Goal: Task Accomplishment & Management: Use online tool/utility

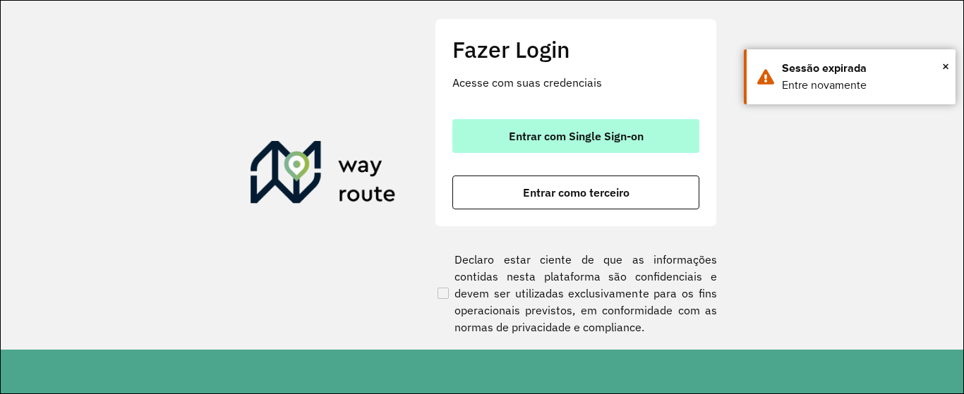
click at [582, 142] on span "Entrar com Single Sign-on" at bounding box center [576, 136] width 135 height 11
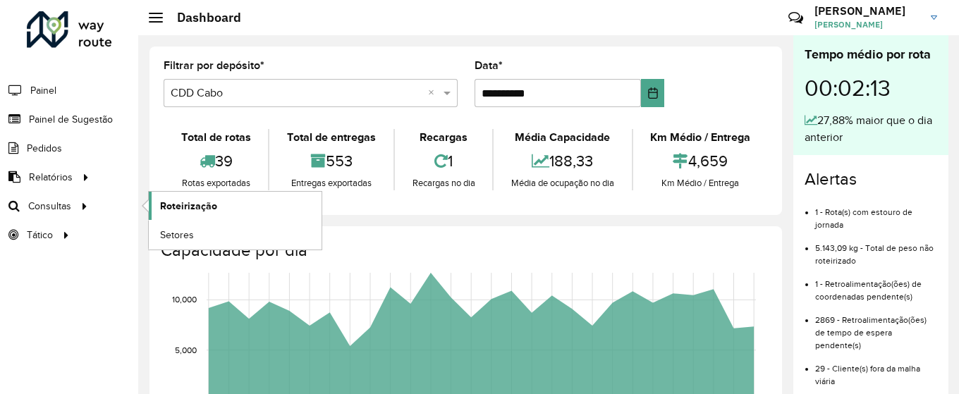
click at [171, 206] on span "Roteirização" at bounding box center [188, 206] width 57 height 15
click at [181, 208] on span "Roteirização" at bounding box center [188, 206] width 57 height 15
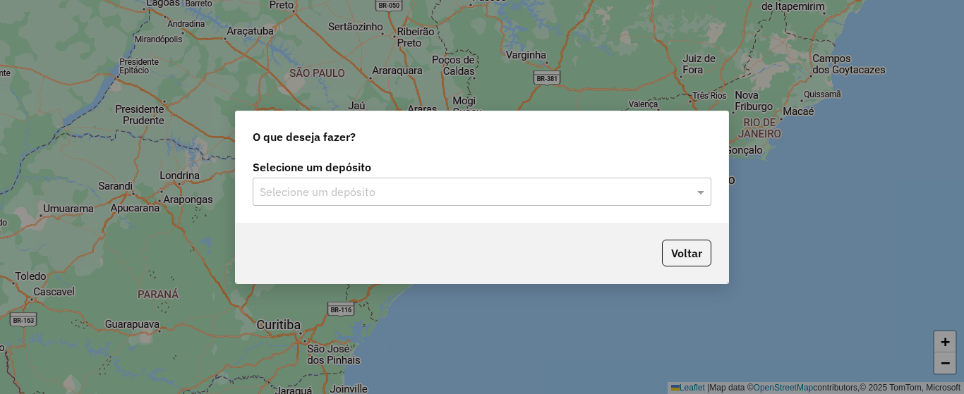
click at [449, 193] on input "text" at bounding box center [468, 192] width 416 height 17
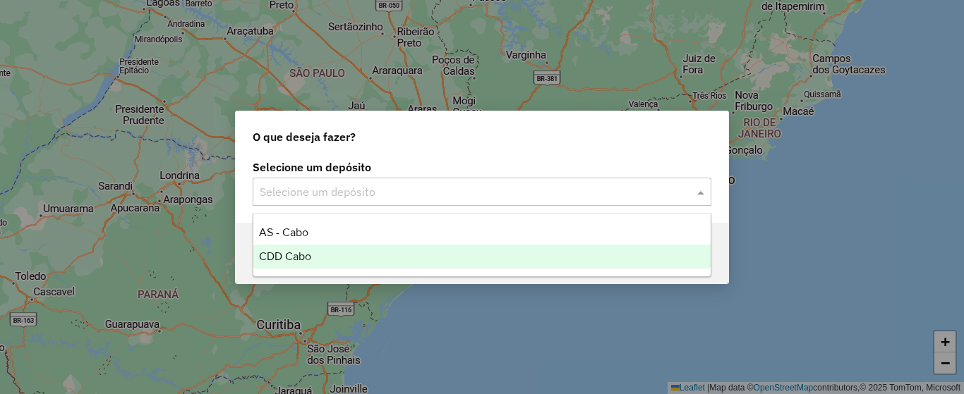
click at [317, 253] on div "CDD Cabo" at bounding box center [481, 257] width 457 height 24
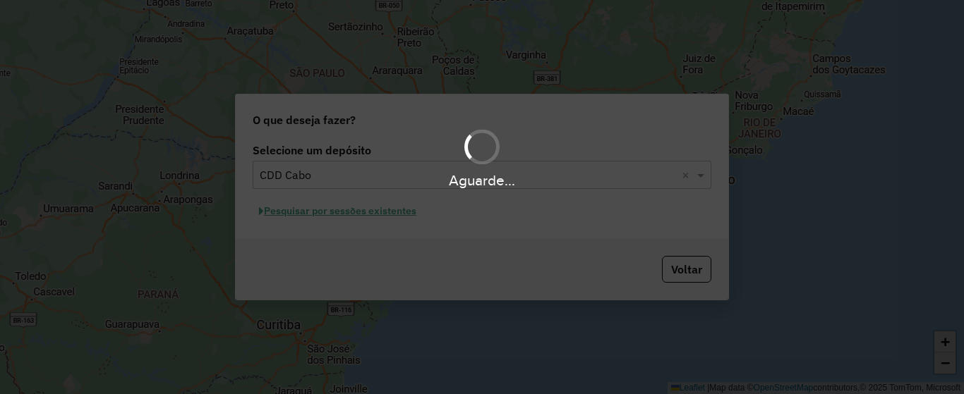
click at [374, 213] on div "Aguarde..." at bounding box center [482, 197] width 964 height 394
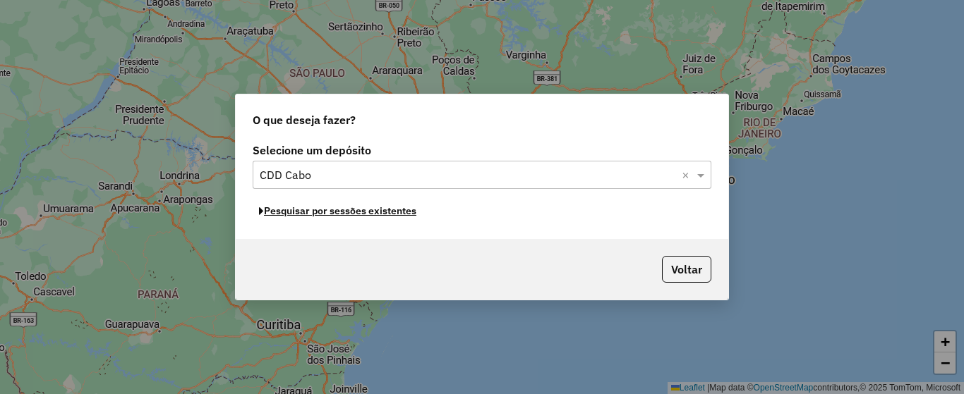
click at [374, 213] on button "Pesquisar por sessões existentes" at bounding box center [338, 211] width 170 height 22
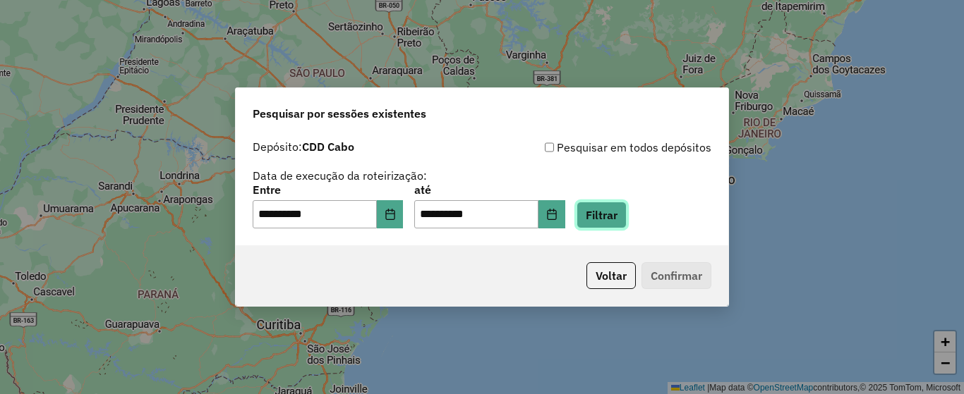
click at [622, 215] on button "Filtrar" at bounding box center [601, 215] width 50 height 27
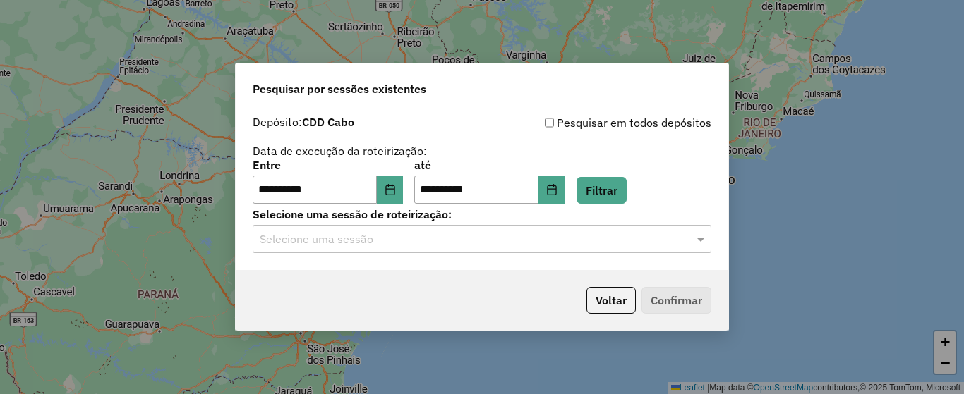
click at [465, 242] on input "text" at bounding box center [468, 239] width 416 height 17
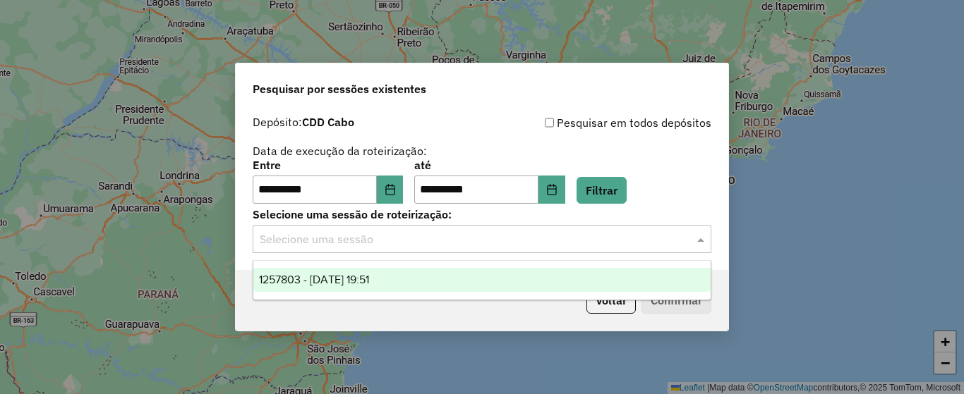
click at [369, 277] on span "1257803 - 02/09/2025 19:51" at bounding box center [314, 280] width 110 height 12
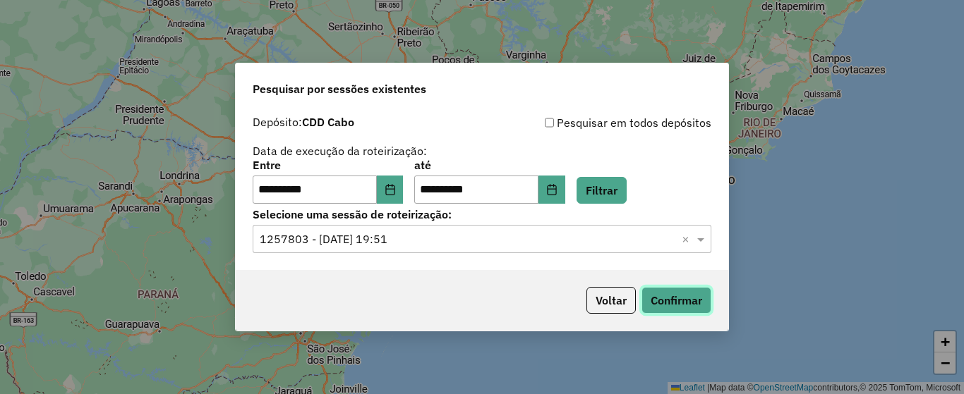
click at [660, 296] on button "Confirmar" at bounding box center [676, 300] width 70 height 27
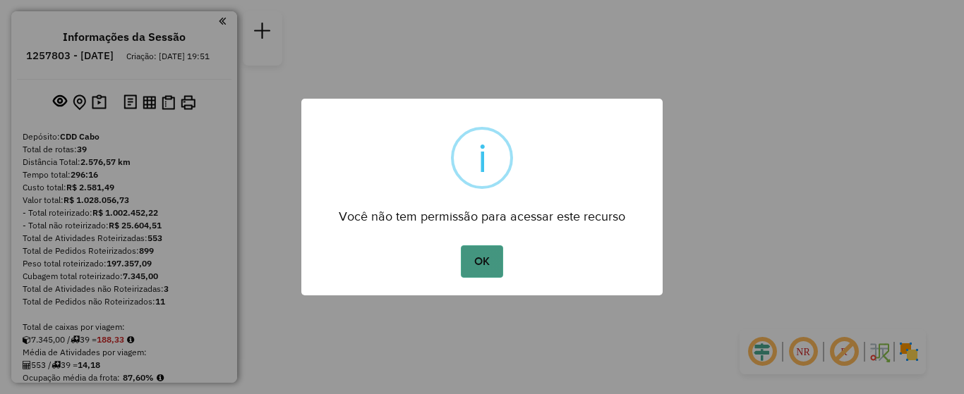
click at [484, 264] on button "OK" at bounding box center [482, 261] width 42 height 32
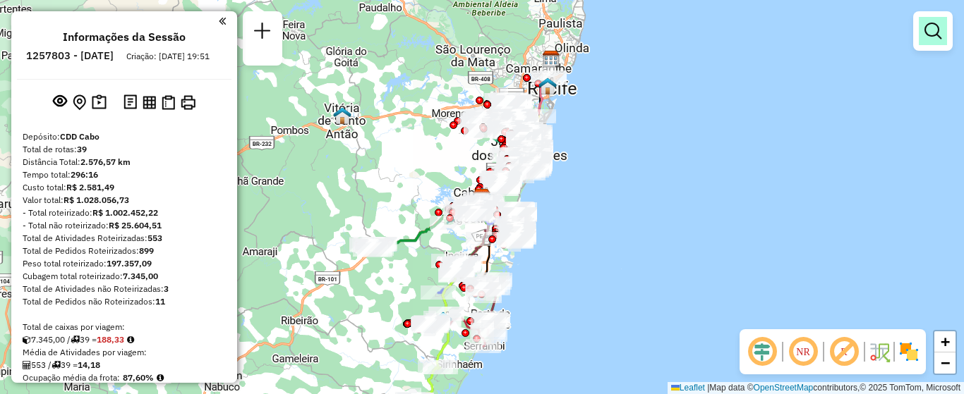
click at [942, 42] on link at bounding box center [932, 31] width 28 height 28
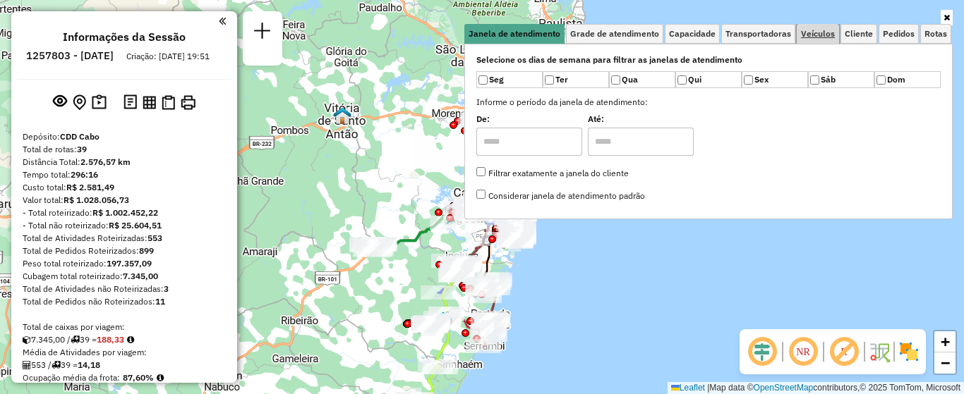
click at [807, 35] on span "Veículos" at bounding box center [818, 34] width 34 height 8
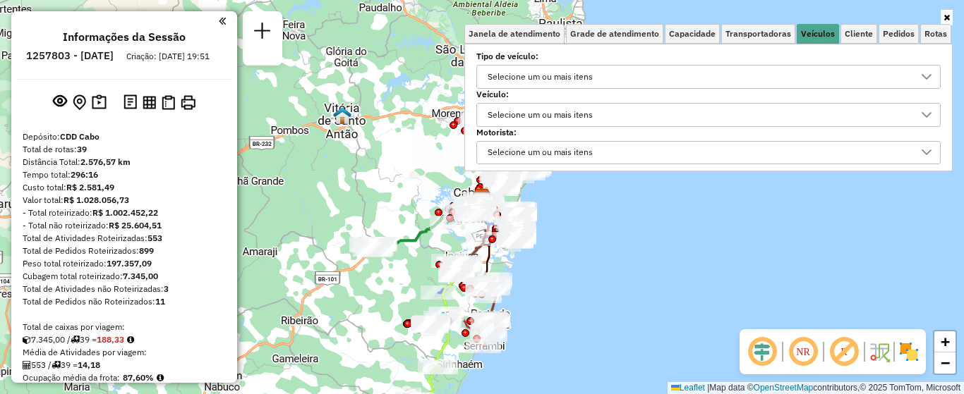
click at [569, 117] on div "Selecione um ou mais itens" at bounding box center [540, 115] width 115 height 23
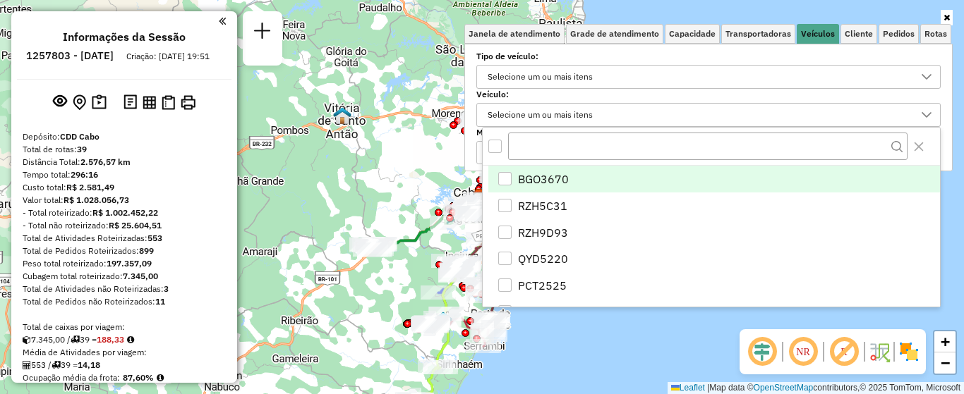
scroll to position [8, 49]
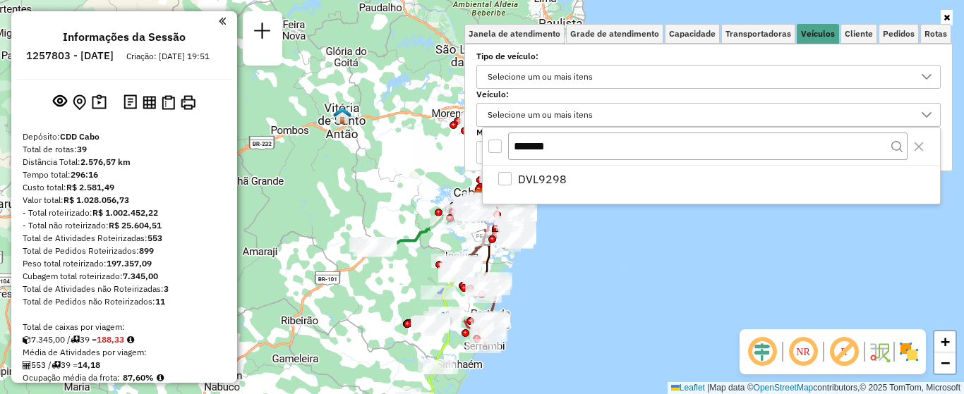
type input "*******"
click at [487, 144] on div "*******" at bounding box center [711, 147] width 457 height 38
click at [492, 147] on div "All items unselected" at bounding box center [494, 146] width 13 height 13
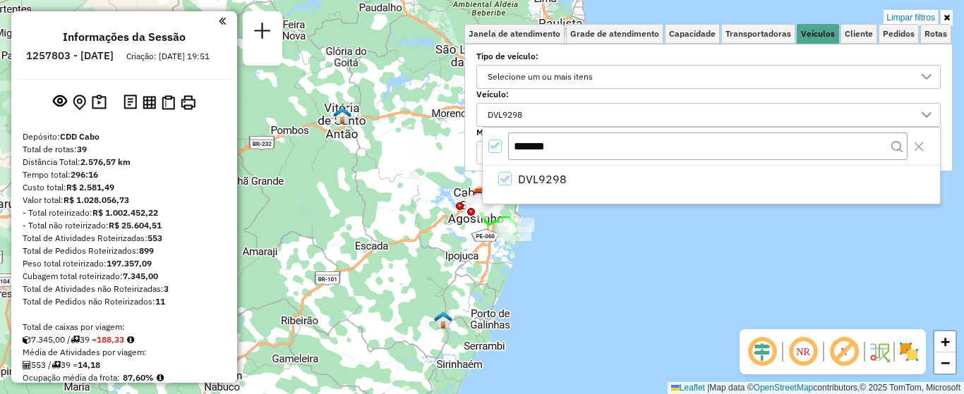
click at [944, 16] on icon at bounding box center [946, 17] width 6 height 8
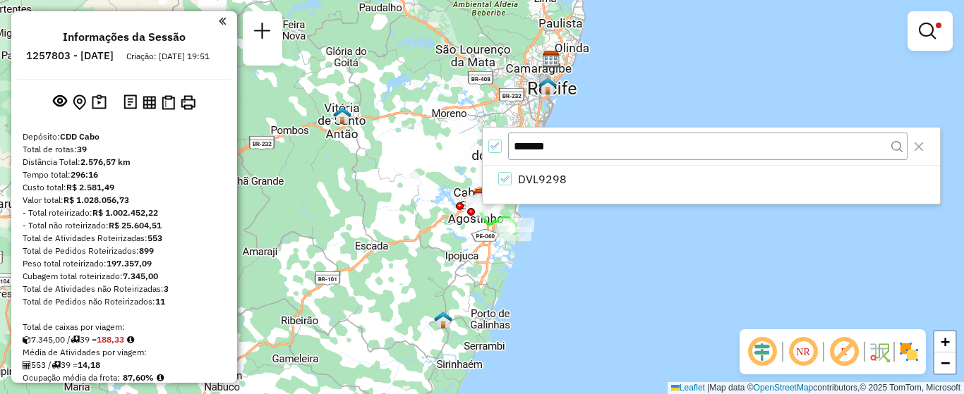
click at [867, 86] on div "Limpar filtros Janela de atendimento Grade de atendimento Capacidade Transporta…" at bounding box center [482, 197] width 964 height 394
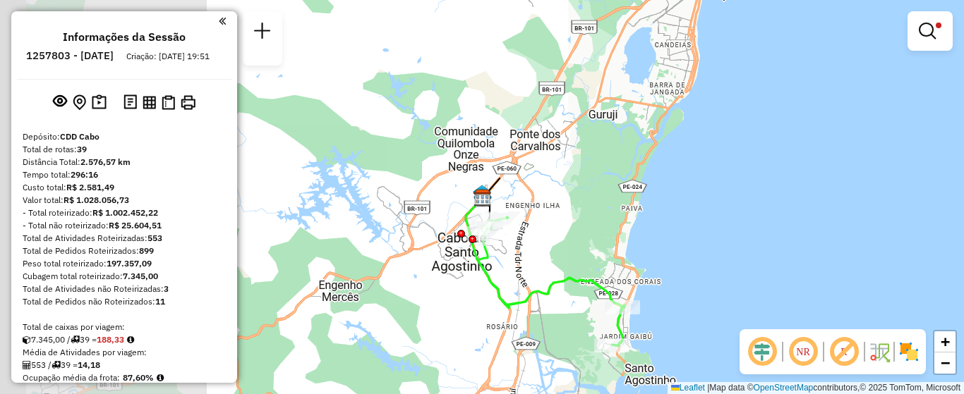
drag, startPoint x: 472, startPoint y: 157, endPoint x: 762, endPoint y: 138, distance: 290.6
click at [762, 138] on div "Limpar filtros Janela de atendimento Grade de atendimento Capacidade Transporta…" at bounding box center [482, 197] width 964 height 394
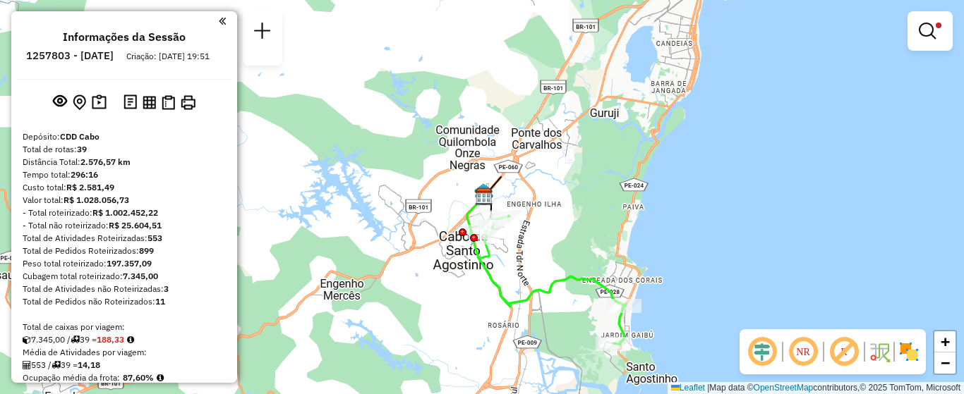
click at [924, 28] on em at bounding box center [926, 31] width 17 height 17
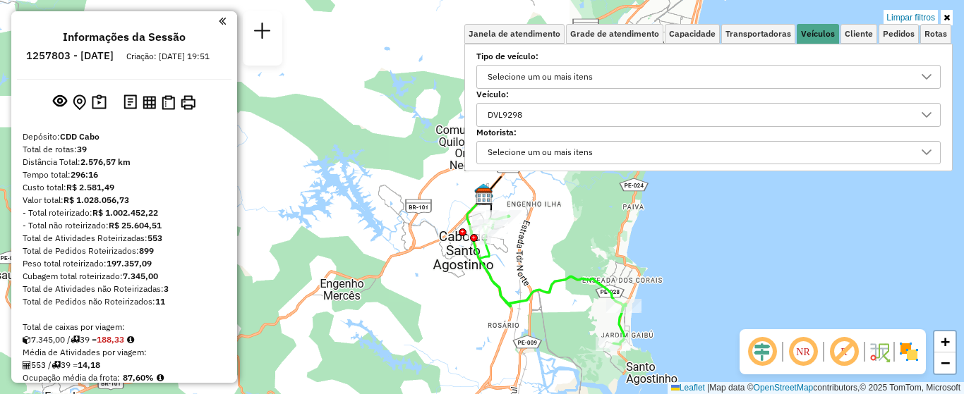
click at [715, 117] on div "DVL9298" at bounding box center [698, 115] width 430 height 23
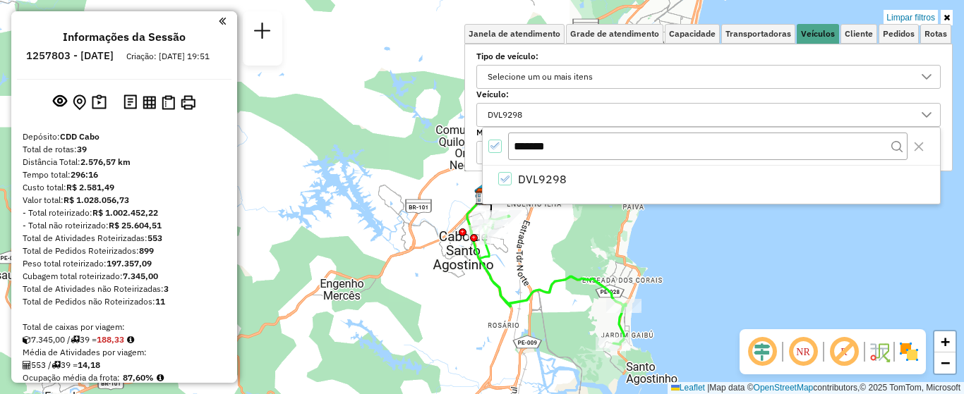
click at [943, 19] on icon at bounding box center [946, 17] width 6 height 8
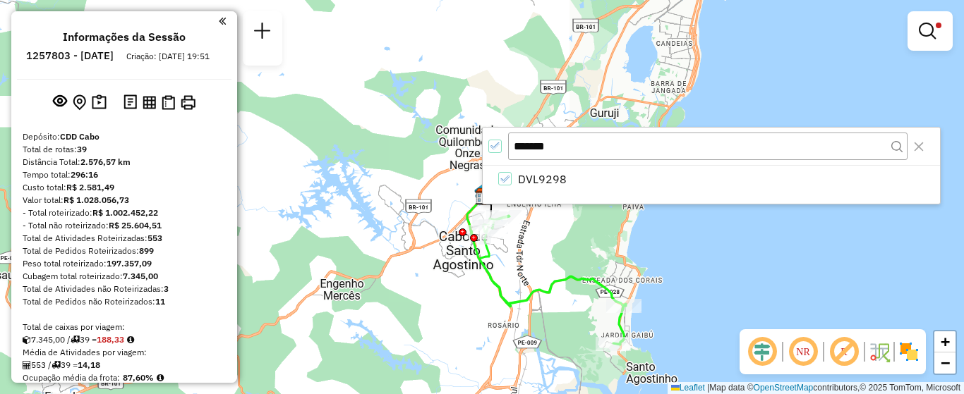
click at [219, 21] on em at bounding box center [222, 21] width 7 height 13
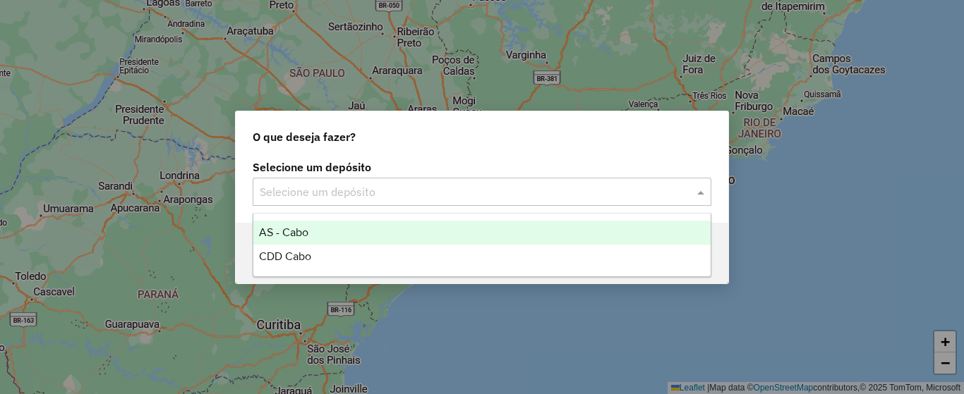
click at [507, 196] on input "text" at bounding box center [468, 192] width 416 height 17
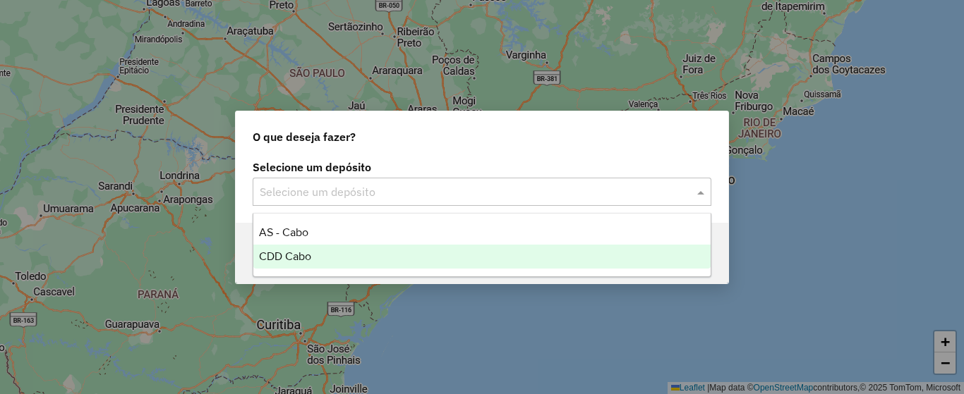
click at [339, 257] on div "CDD Cabo" at bounding box center [481, 257] width 457 height 24
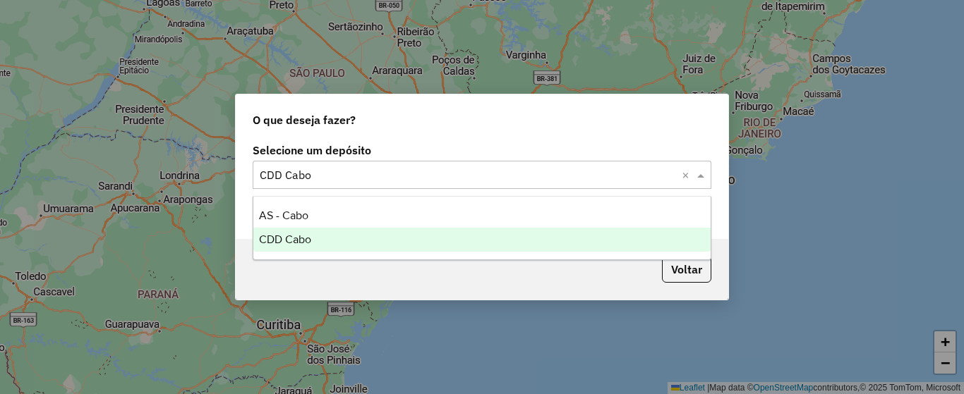
click at [532, 177] on input "text" at bounding box center [468, 175] width 416 height 17
click at [370, 240] on div "CDD Cabo" at bounding box center [481, 240] width 457 height 24
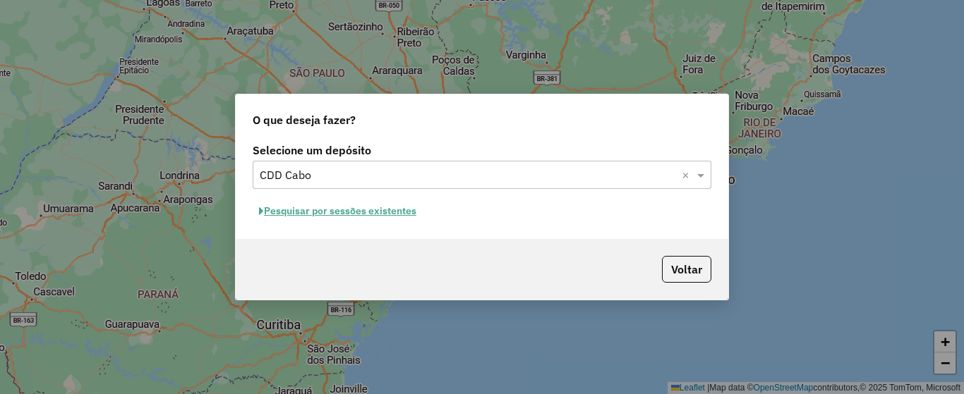
click at [401, 206] on button "Pesquisar por sessões existentes" at bounding box center [338, 211] width 170 height 22
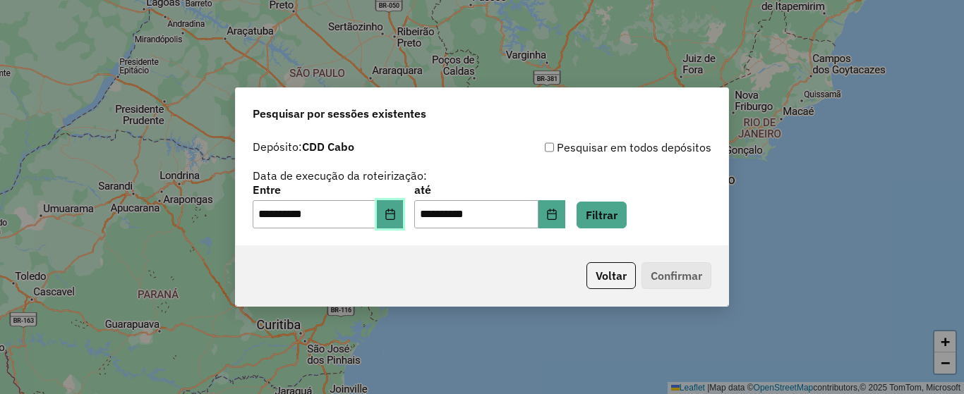
click at [394, 211] on icon "Choose Date" at bounding box center [389, 214] width 9 height 11
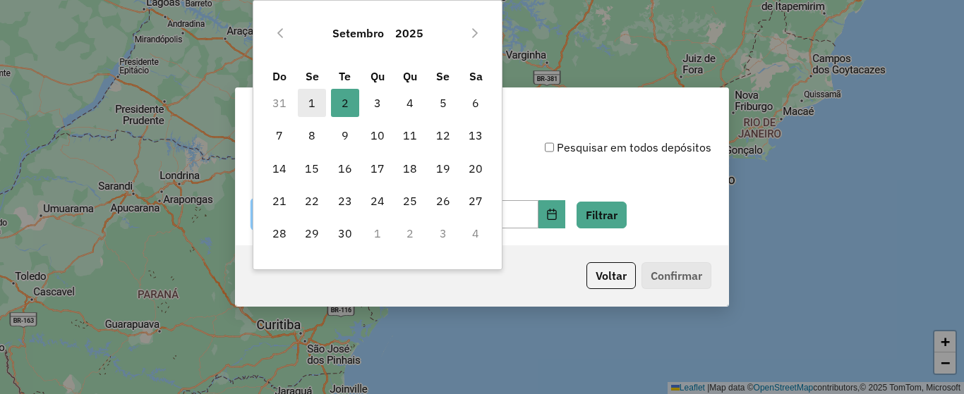
click at [315, 106] on span "1" at bounding box center [312, 103] width 28 height 28
type input "**********"
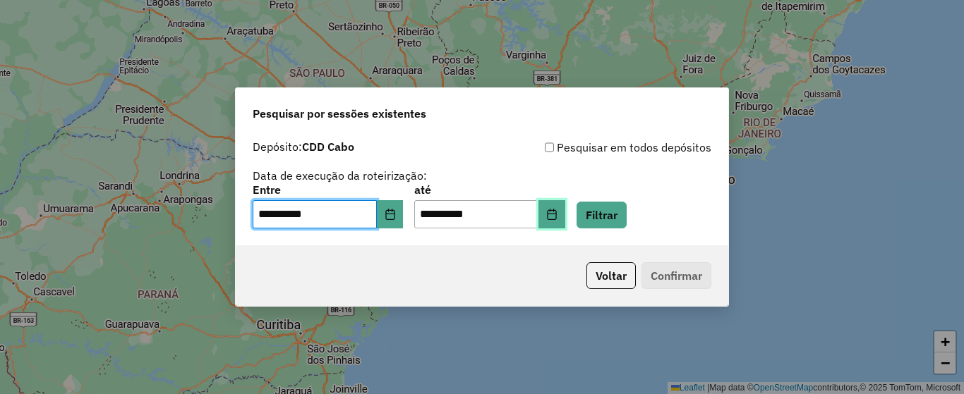
click at [557, 214] on icon "Choose Date" at bounding box center [551, 214] width 11 height 11
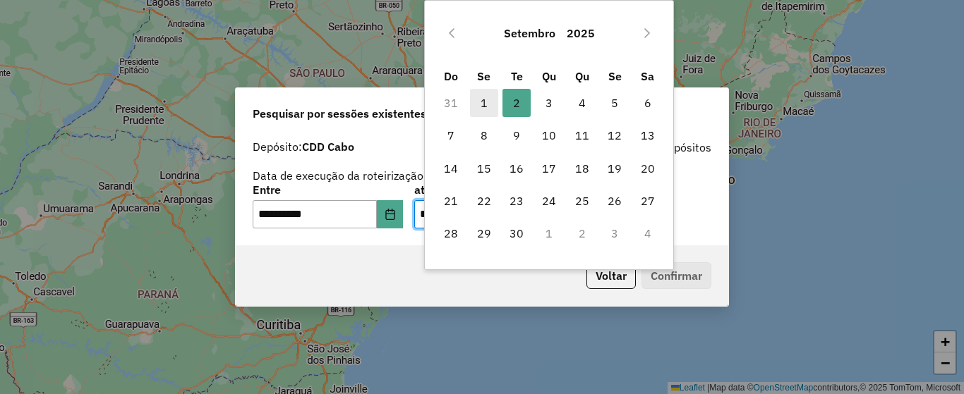
click at [488, 104] on span "1" at bounding box center [484, 103] width 28 height 28
type input "**********"
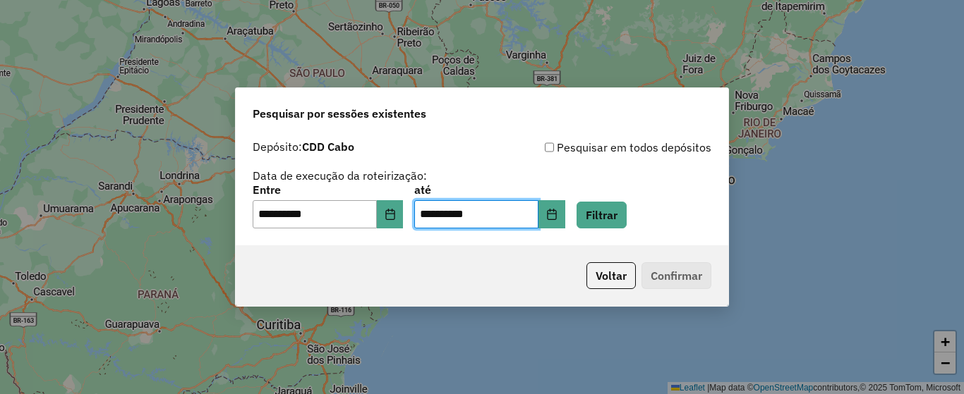
click at [672, 274] on p-footer "Voltar Confirmar" at bounding box center [646, 275] width 131 height 27
click at [611, 209] on button "Filtrar" at bounding box center [601, 215] width 50 height 27
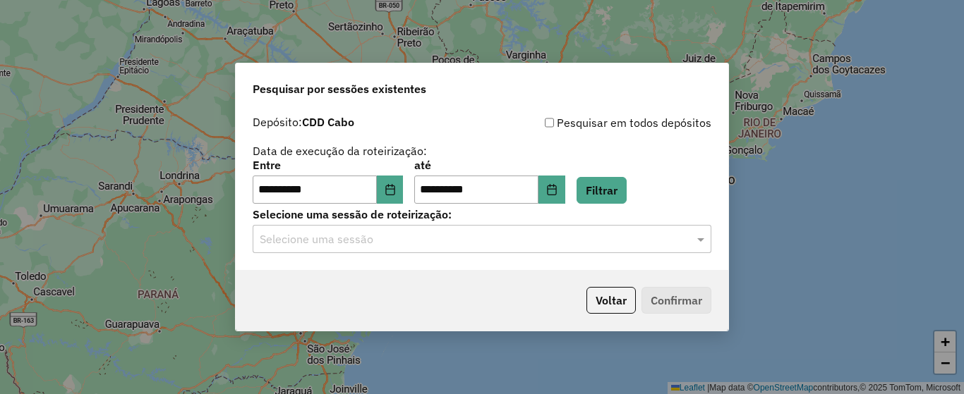
click at [621, 240] on input "text" at bounding box center [468, 239] width 416 height 17
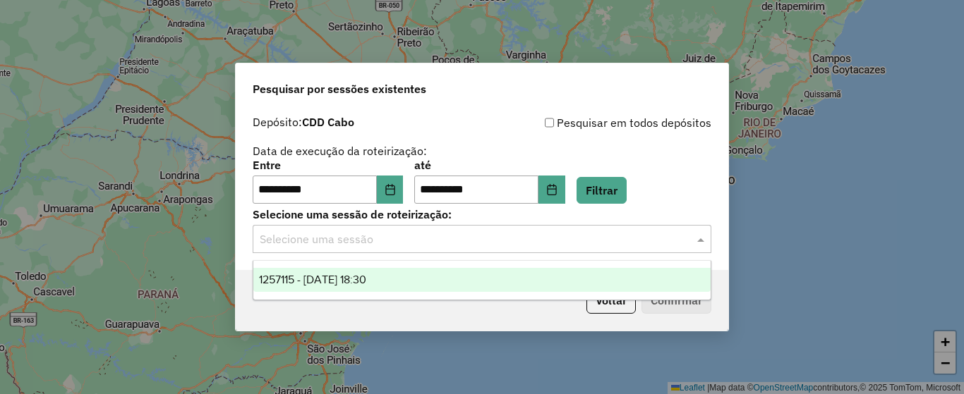
click at [460, 277] on div "1257115 - 01/09/2025 18:30" at bounding box center [481, 280] width 457 height 24
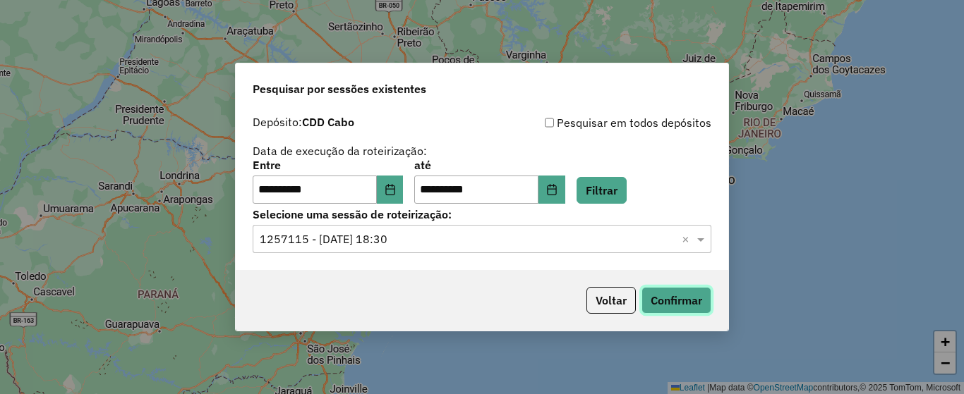
click at [655, 308] on button "Confirmar" at bounding box center [676, 300] width 70 height 27
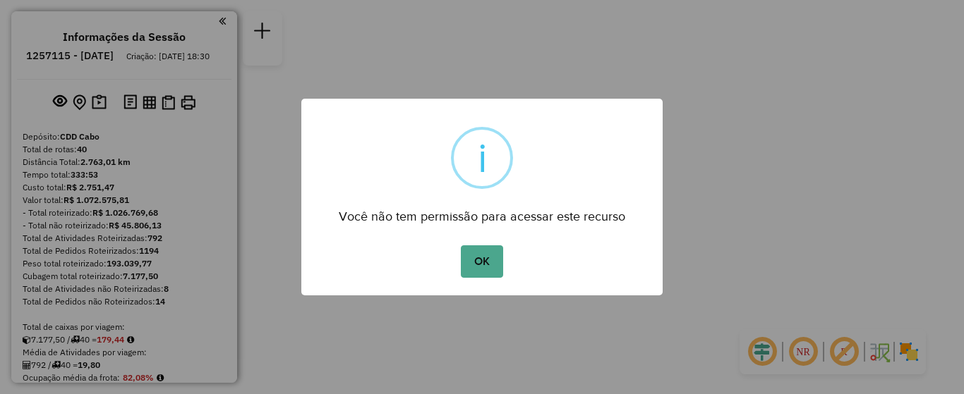
drag, startPoint x: 506, startPoint y: 269, endPoint x: 492, endPoint y: 261, distance: 16.1
click at [502, 267] on div "OK No Cancel" at bounding box center [481, 262] width 361 height 40
click at [492, 261] on button "OK" at bounding box center [482, 261] width 42 height 32
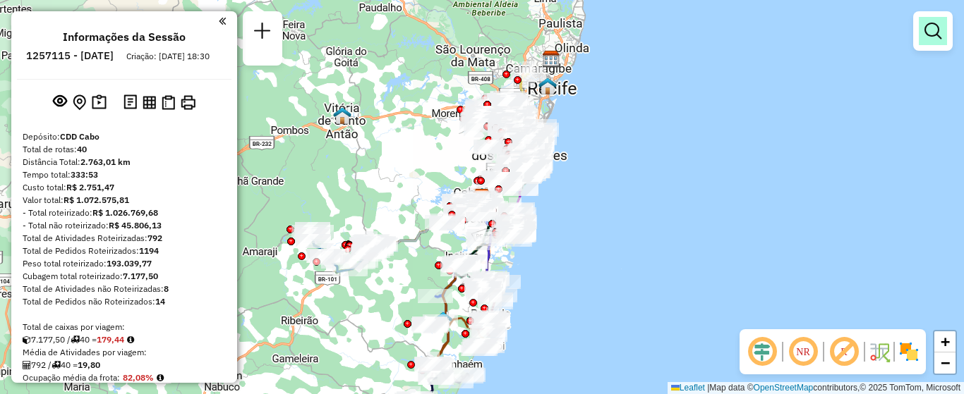
click at [938, 28] on em at bounding box center [932, 31] width 17 height 17
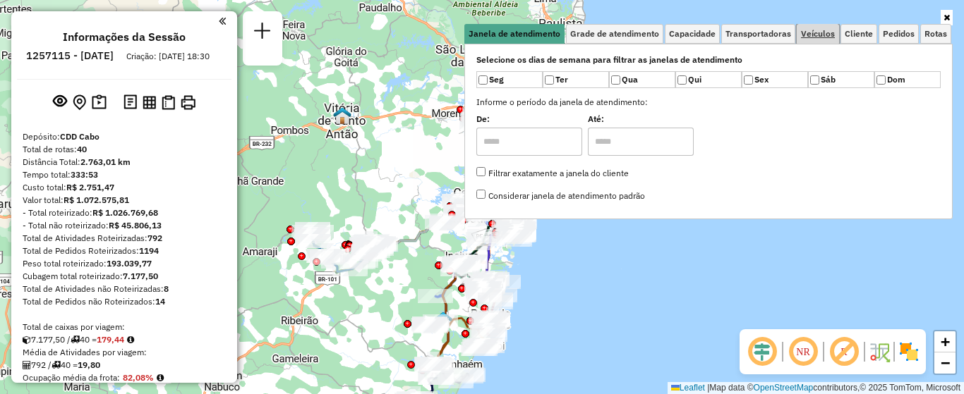
click at [817, 37] on span "Veículos" at bounding box center [818, 34] width 34 height 8
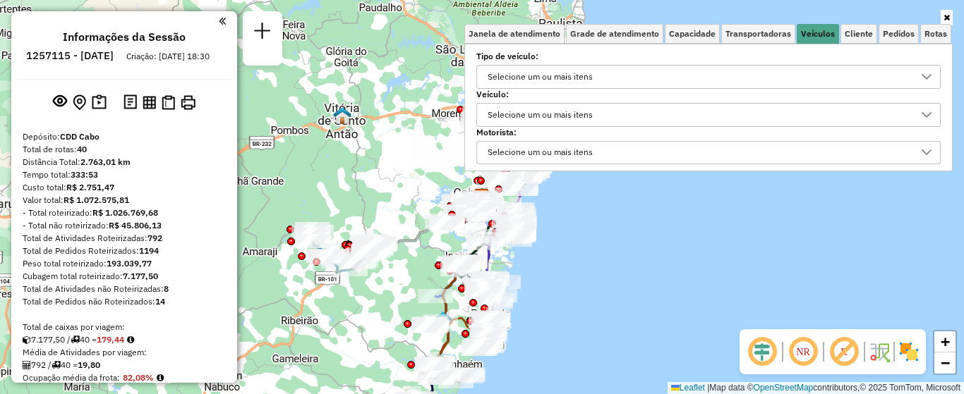
click at [653, 105] on div "Selecione um ou mais itens" at bounding box center [698, 115] width 430 height 23
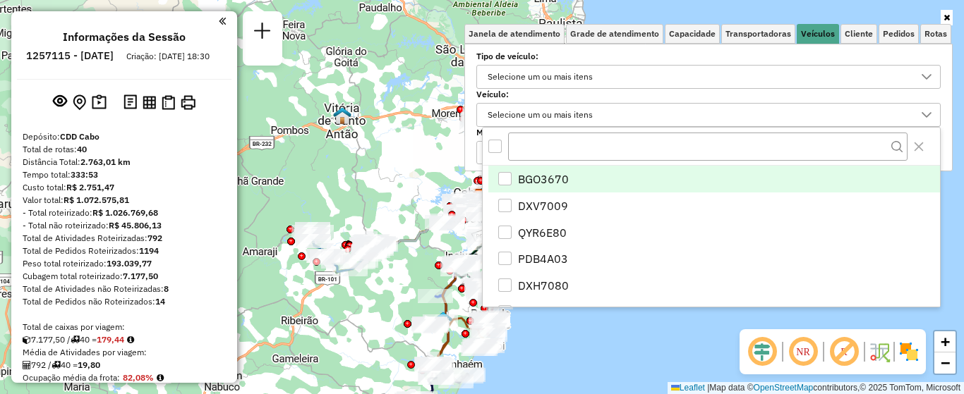
scroll to position [8, 49]
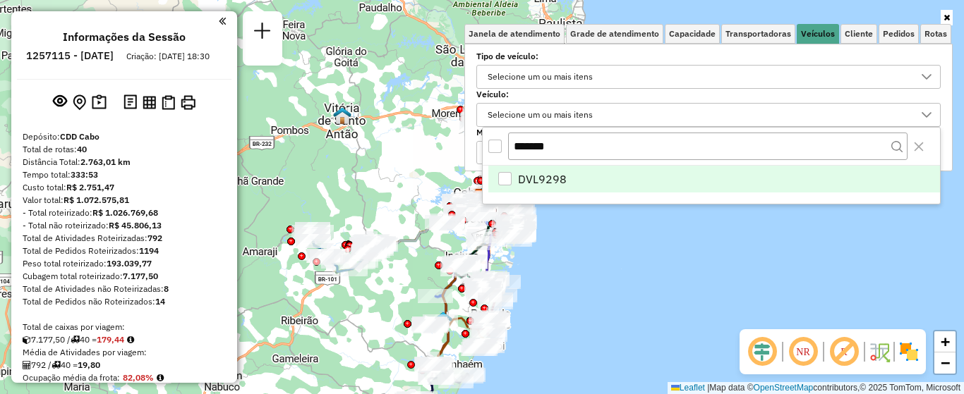
type input "*******"
click at [508, 176] on div "DVL9298" at bounding box center [504, 178] width 13 height 13
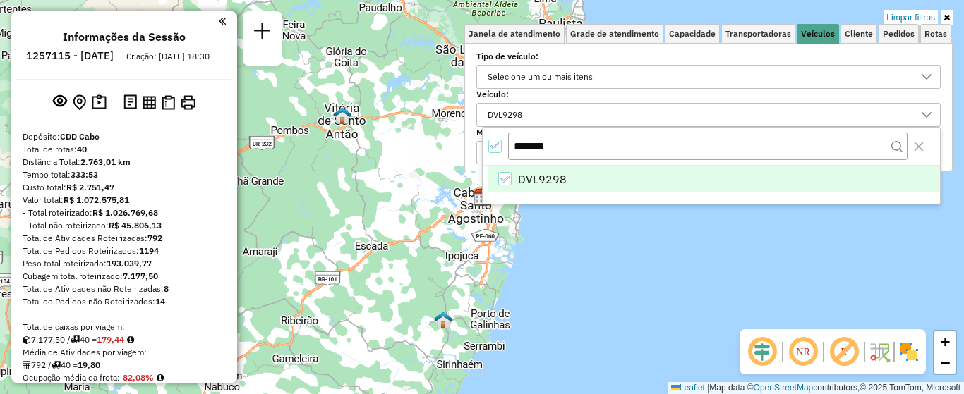
click at [948, 14] on icon at bounding box center [946, 17] width 6 height 8
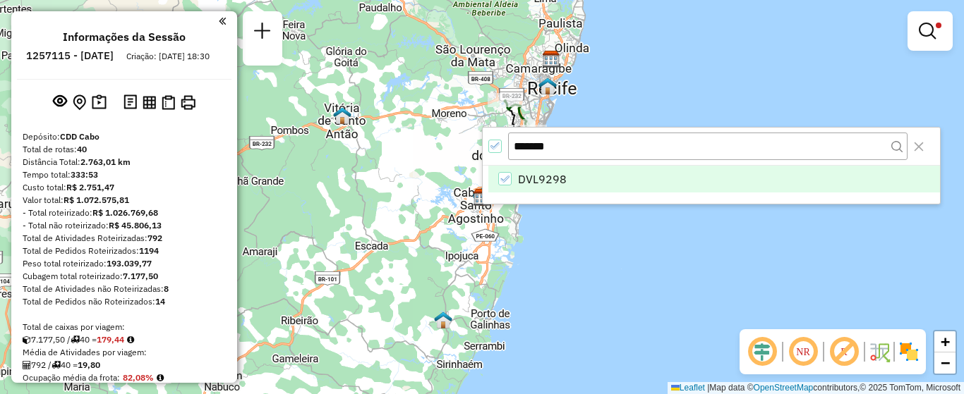
click at [589, 96] on div "Limpar filtros Janela de atendimento Grade de atendimento Capacidade Transporta…" at bounding box center [482, 197] width 964 height 394
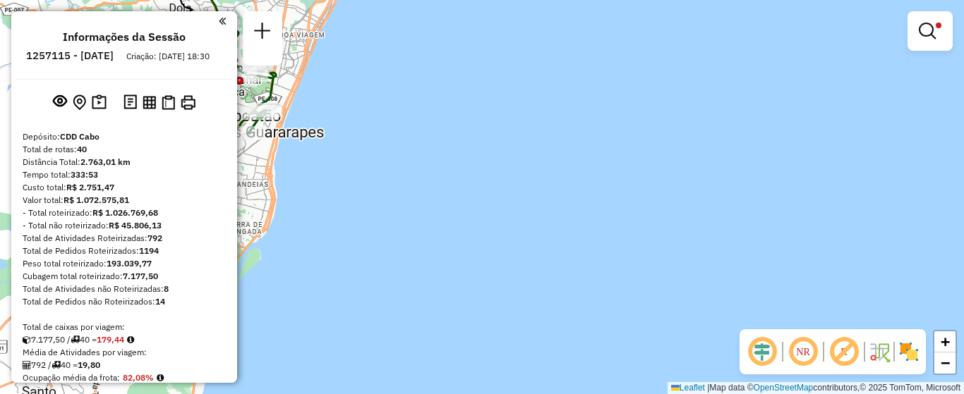
drag, startPoint x: 536, startPoint y: 136, endPoint x: 844, endPoint y: 229, distance: 322.0
click at [844, 229] on div "Limpar filtros Janela de atendimento Grade de atendimento Capacidade Transporta…" at bounding box center [482, 197] width 964 height 394
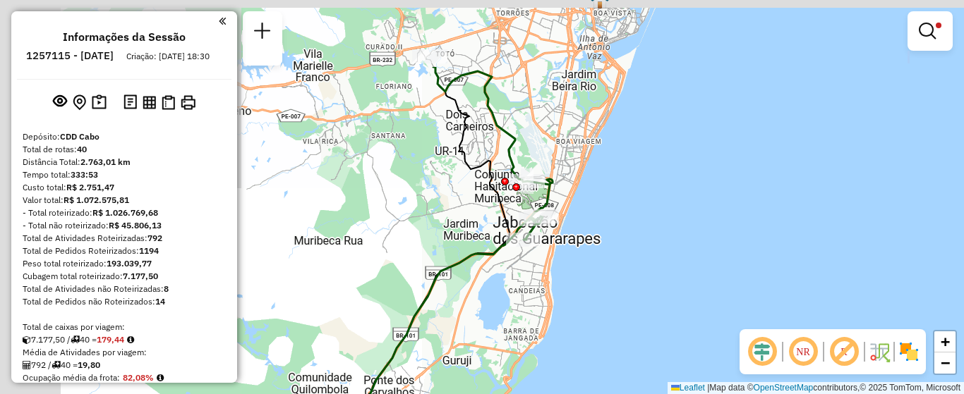
drag, startPoint x: 506, startPoint y: 86, endPoint x: 800, endPoint y: 190, distance: 311.2
click at [800, 190] on div "Limpar filtros Janela de atendimento Grade de atendimento Capacidade Transporta…" at bounding box center [482, 197] width 964 height 394
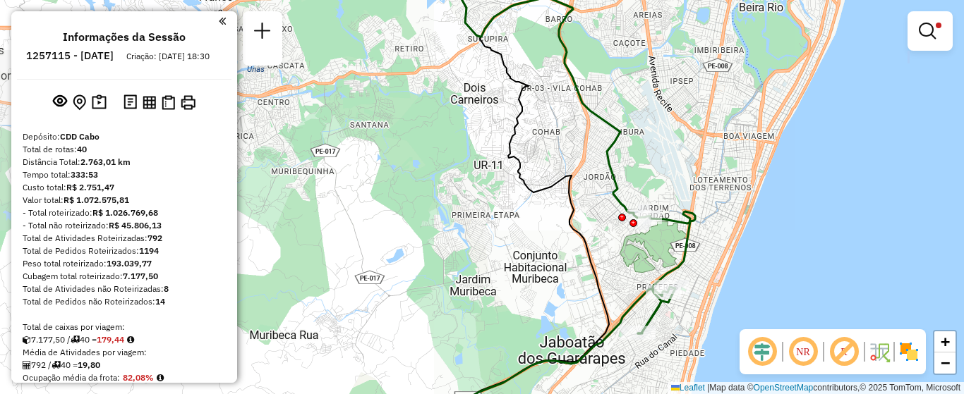
drag, startPoint x: 579, startPoint y: 155, endPoint x: 778, endPoint y: 177, distance: 200.1
click at [778, 177] on div "Limpar filtros Janela de atendimento Grade de atendimento Capacidade Transporta…" at bounding box center [482, 197] width 964 height 394
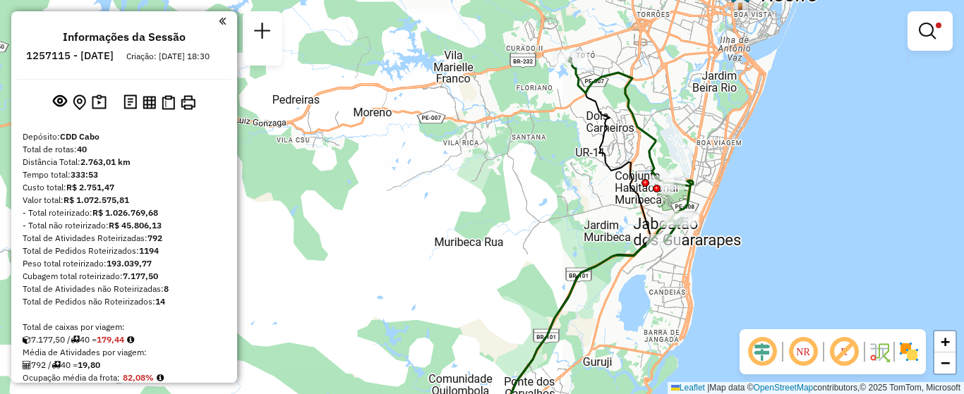
drag, startPoint x: 756, startPoint y: 153, endPoint x: 710, endPoint y: 136, distance: 48.9
click at [710, 136] on div "Limpar filtros Janela de atendimento Grade de atendimento Capacidade Transporta…" at bounding box center [482, 197] width 964 height 394
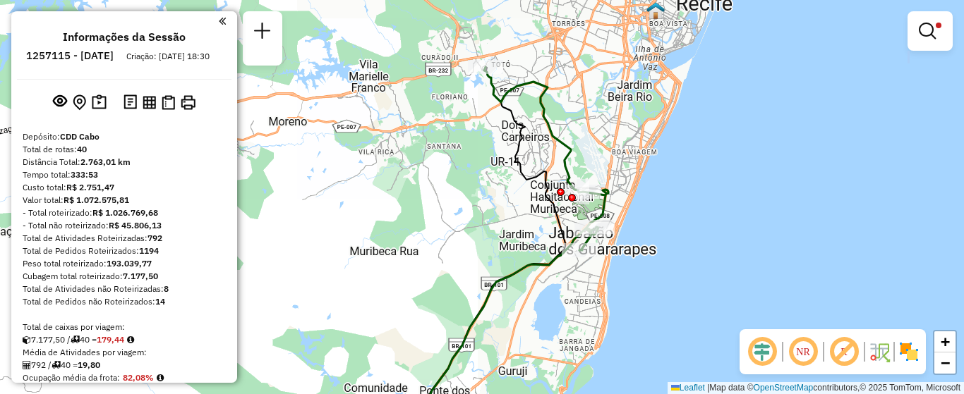
drag, startPoint x: 669, startPoint y: 92, endPoint x: 584, endPoint y: 102, distance: 85.9
click at [584, 102] on div "Limpar filtros Janela de atendimento Grade de atendimento Capacidade Transporta…" at bounding box center [482, 197] width 964 height 394
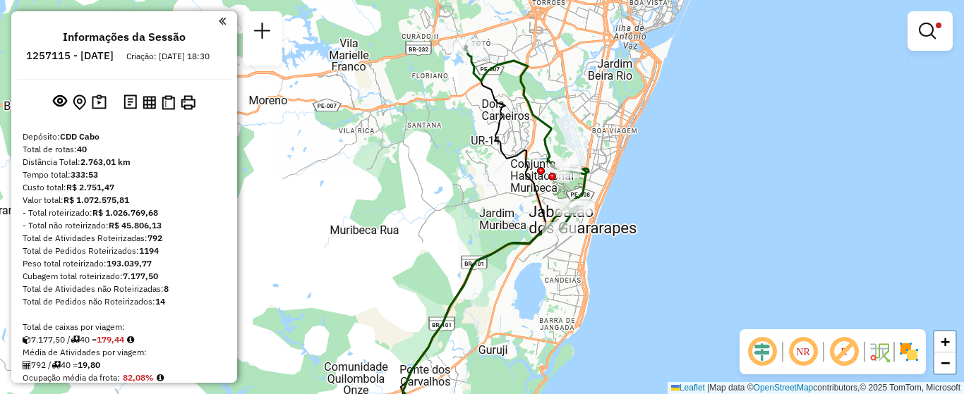
drag, startPoint x: 581, startPoint y: 133, endPoint x: 562, endPoint y: 111, distance: 29.0
click at [562, 111] on div "Limpar filtros Janela de atendimento Grade de atendimento Capacidade Transporta…" at bounding box center [482, 197] width 964 height 394
